Goal: Transaction & Acquisition: Book appointment/travel/reservation

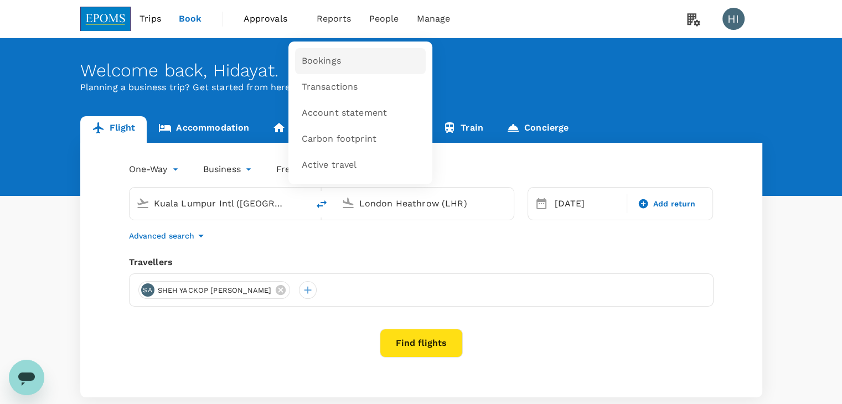
click at [323, 59] on span "Bookings" at bounding box center [321, 61] width 39 height 13
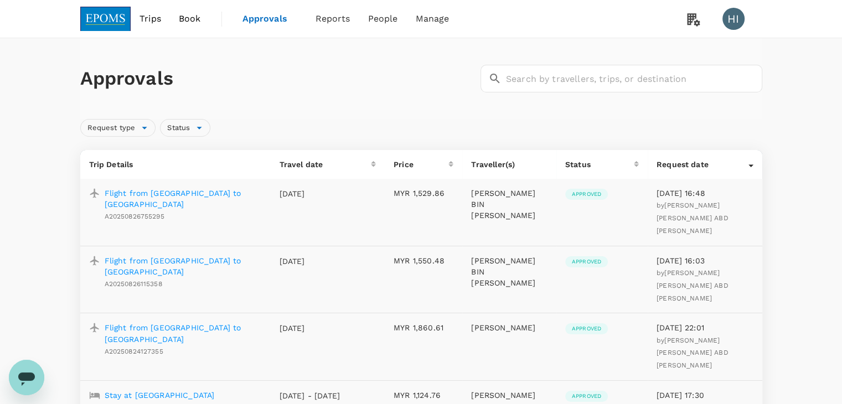
click at [166, 194] on p "Flight from [GEOGRAPHIC_DATA] to [GEOGRAPHIC_DATA]" at bounding box center [183, 199] width 157 height 22
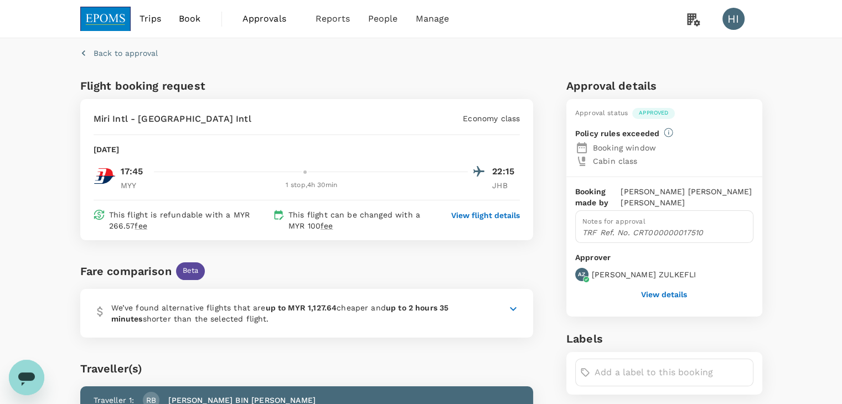
click at [646, 294] on button "View details" at bounding box center [664, 294] width 46 height 9
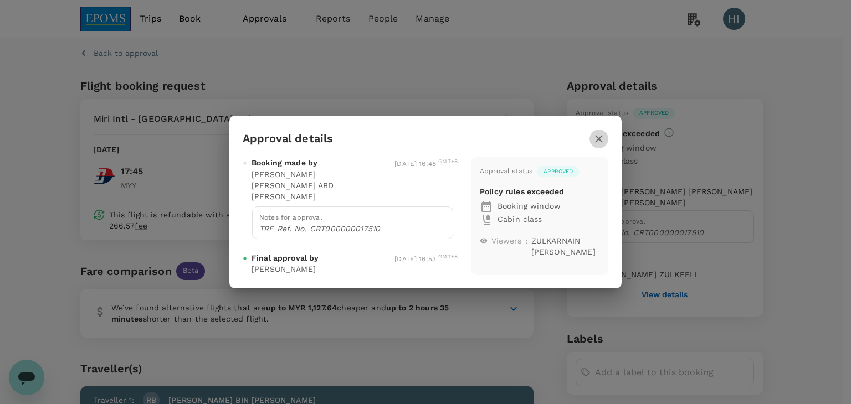
click at [594, 137] on icon "button" at bounding box center [598, 138] width 13 height 13
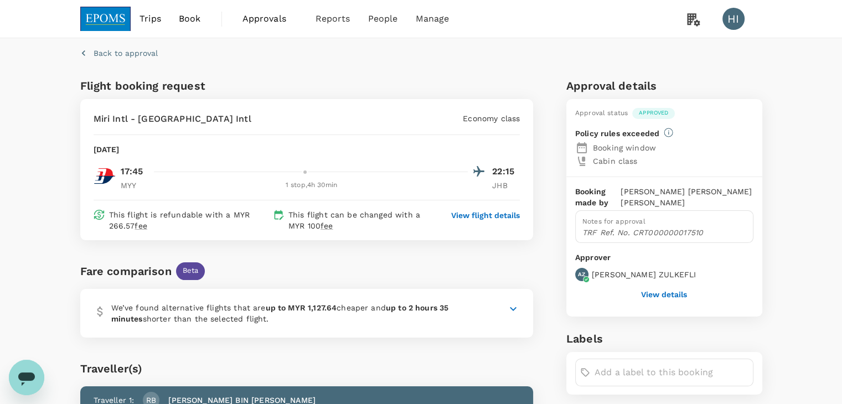
click at [86, 50] on icon "button" at bounding box center [83, 53] width 11 height 11
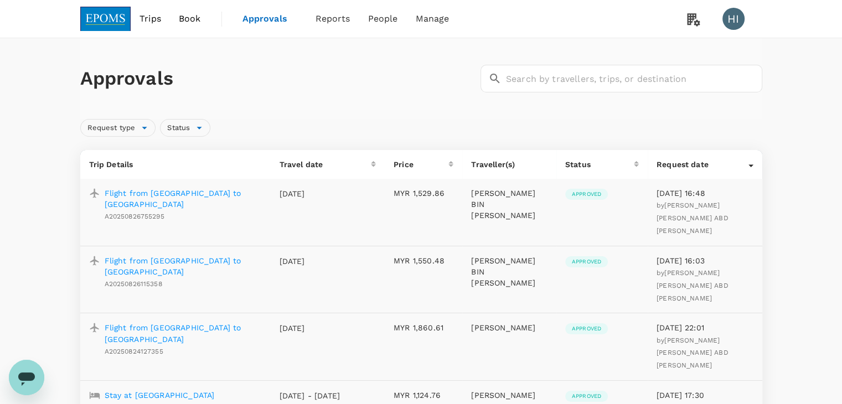
click at [200, 255] on p "Flight from Kuala Terengganu to Miri" at bounding box center [183, 266] width 157 height 22
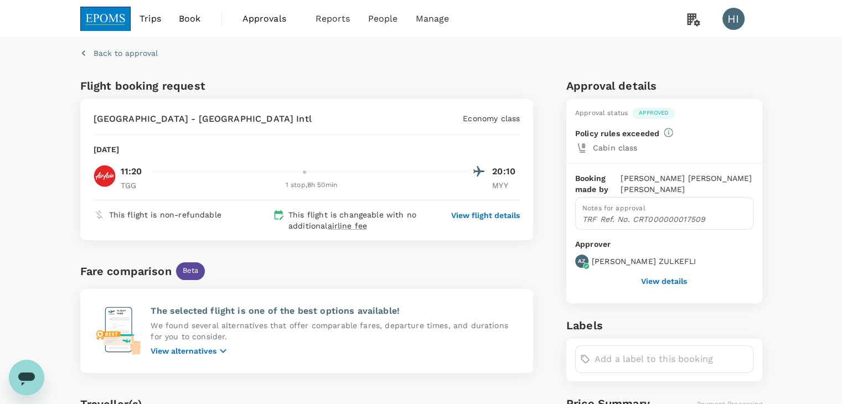
click at [649, 280] on button "View details" at bounding box center [664, 281] width 46 height 9
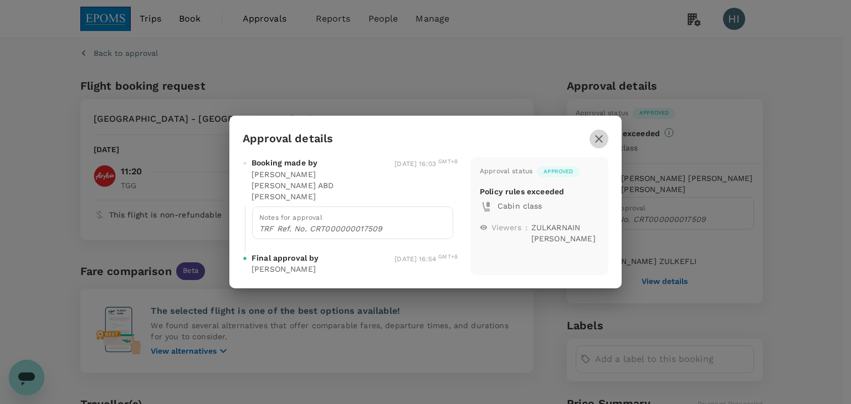
click at [600, 141] on icon "button" at bounding box center [599, 139] width 8 height 8
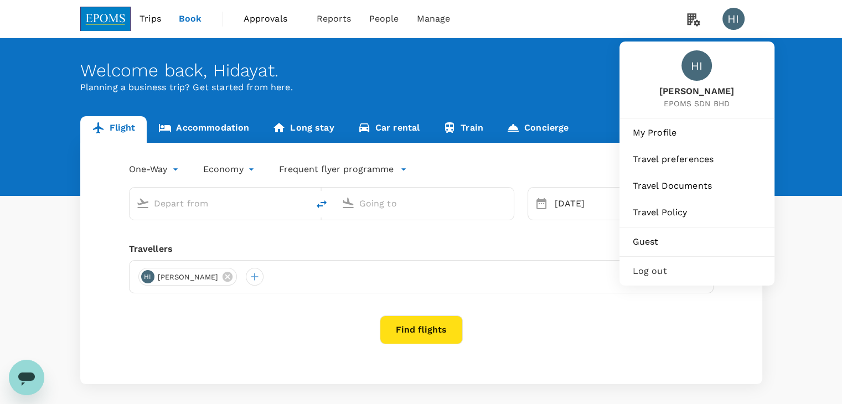
type input "business"
type input "Kuala Lumpur Intl (KUL)"
type input "London Heathrow (LHR)"
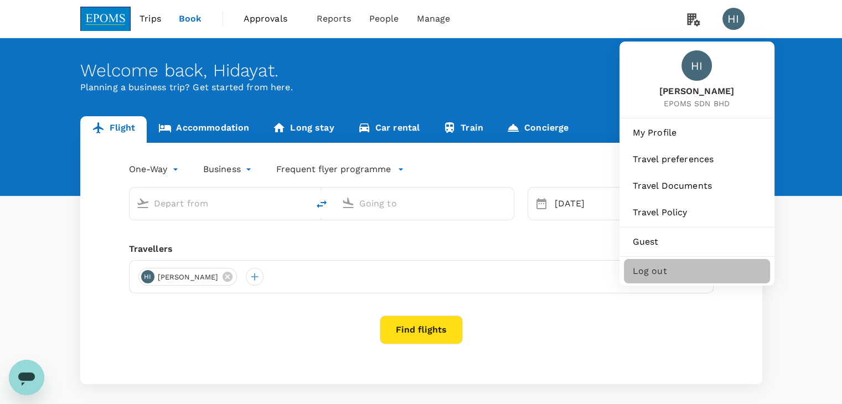
click at [678, 280] on div "Log out" at bounding box center [697, 271] width 146 height 24
type input "Kuala Lumpur Intl (KUL)"
type input "London Heathrow (LHR)"
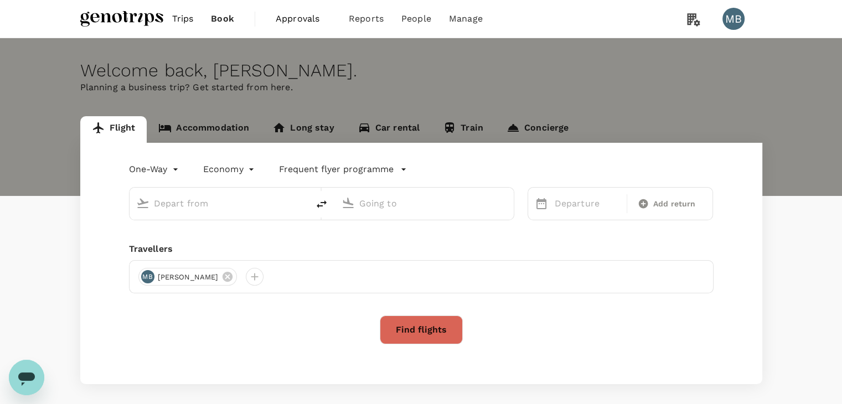
type input "premium-economy"
type input "Kuala Lumpur Intl ([GEOGRAPHIC_DATA])"
type input "London Heathrow (LHR)"
